Goal: Register for event/course

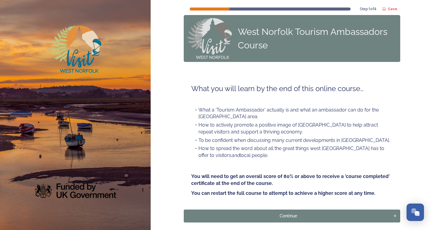
scroll to position [33, 0]
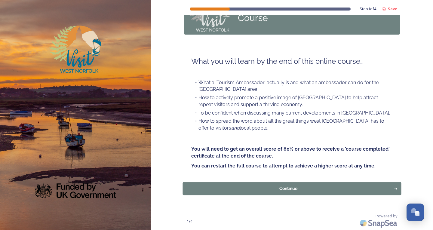
click at [296, 184] on button "Continue" at bounding box center [291, 188] width 219 height 13
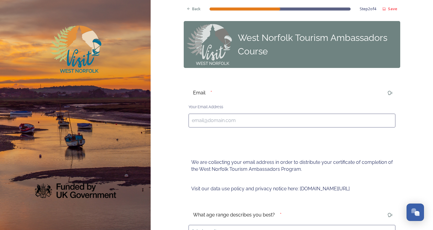
click at [212, 124] on input at bounding box center [291, 121] width 207 height 14
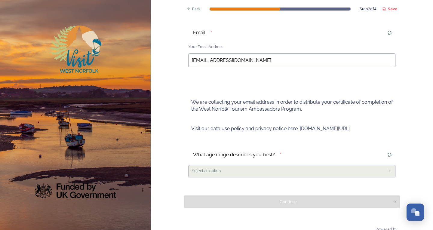
type input "[EMAIL_ADDRESS][DOMAIN_NAME]"
click at [247, 167] on div "Select an option" at bounding box center [291, 171] width 207 height 12
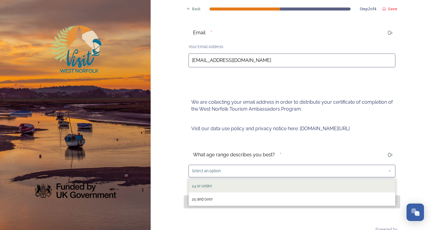
click at [192, 186] on span "24 or under" at bounding box center [202, 186] width 20 height 5
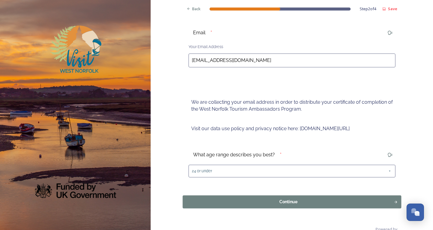
click at [260, 206] on button "Continue" at bounding box center [291, 201] width 219 height 13
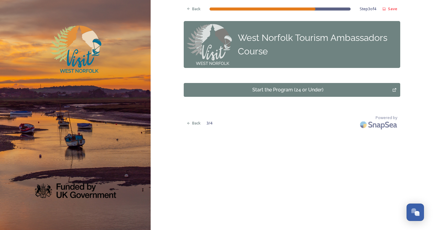
click at [314, 87] on div "Start the Program (24 or Under)" at bounding box center [288, 89] width 202 height 7
